Goal: Task Accomplishment & Management: Manage account settings

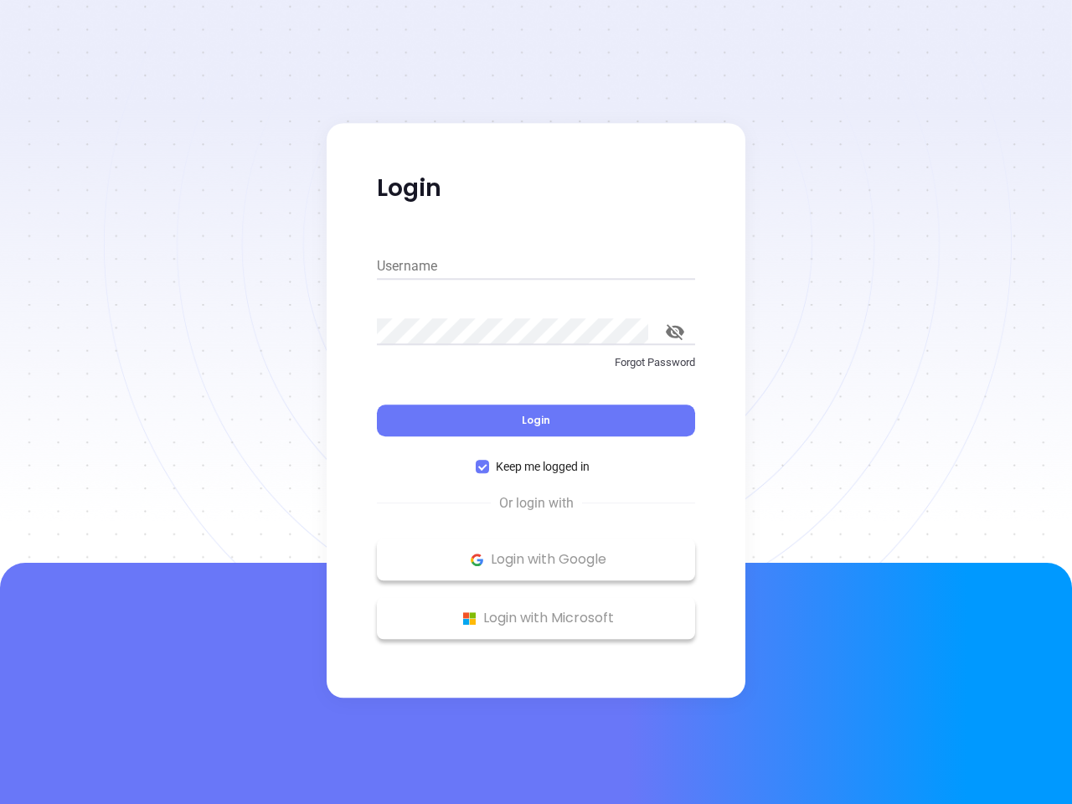
click at [536, 402] on div "Login" at bounding box center [536, 410] width 318 height 52
click at [536, 266] on input "Username" at bounding box center [536, 266] width 318 height 27
click at [675, 332] on icon "toggle password visibility" at bounding box center [675, 332] width 18 height 16
click at [536, 420] on span "Login" at bounding box center [536, 420] width 28 height 14
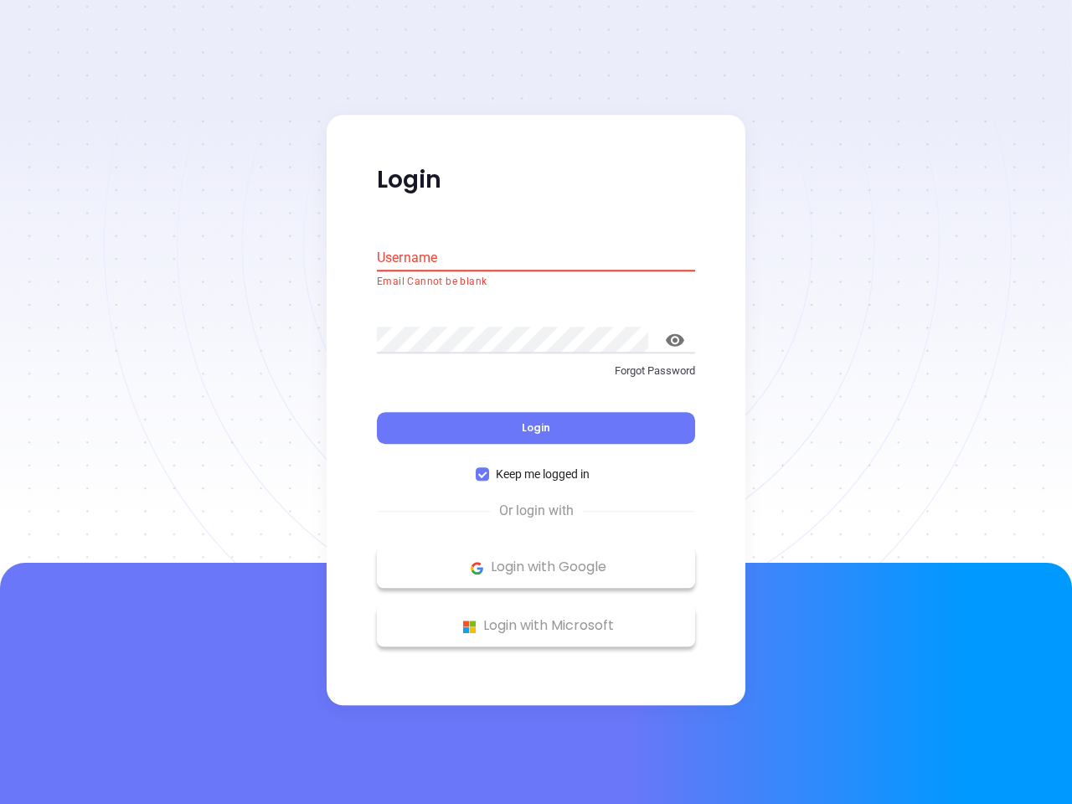
click at [536, 466] on span "Keep me logged in" at bounding box center [542, 475] width 107 height 18
click at [489, 468] on input "Keep me logged in" at bounding box center [482, 474] width 13 height 13
checkbox input "false"
click at [536, 559] on p "Login with Google" at bounding box center [535, 567] width 301 height 25
click at [536, 618] on p "Login with Microsoft" at bounding box center [535, 626] width 301 height 25
